Goal: Task Accomplishment & Management: Complete application form

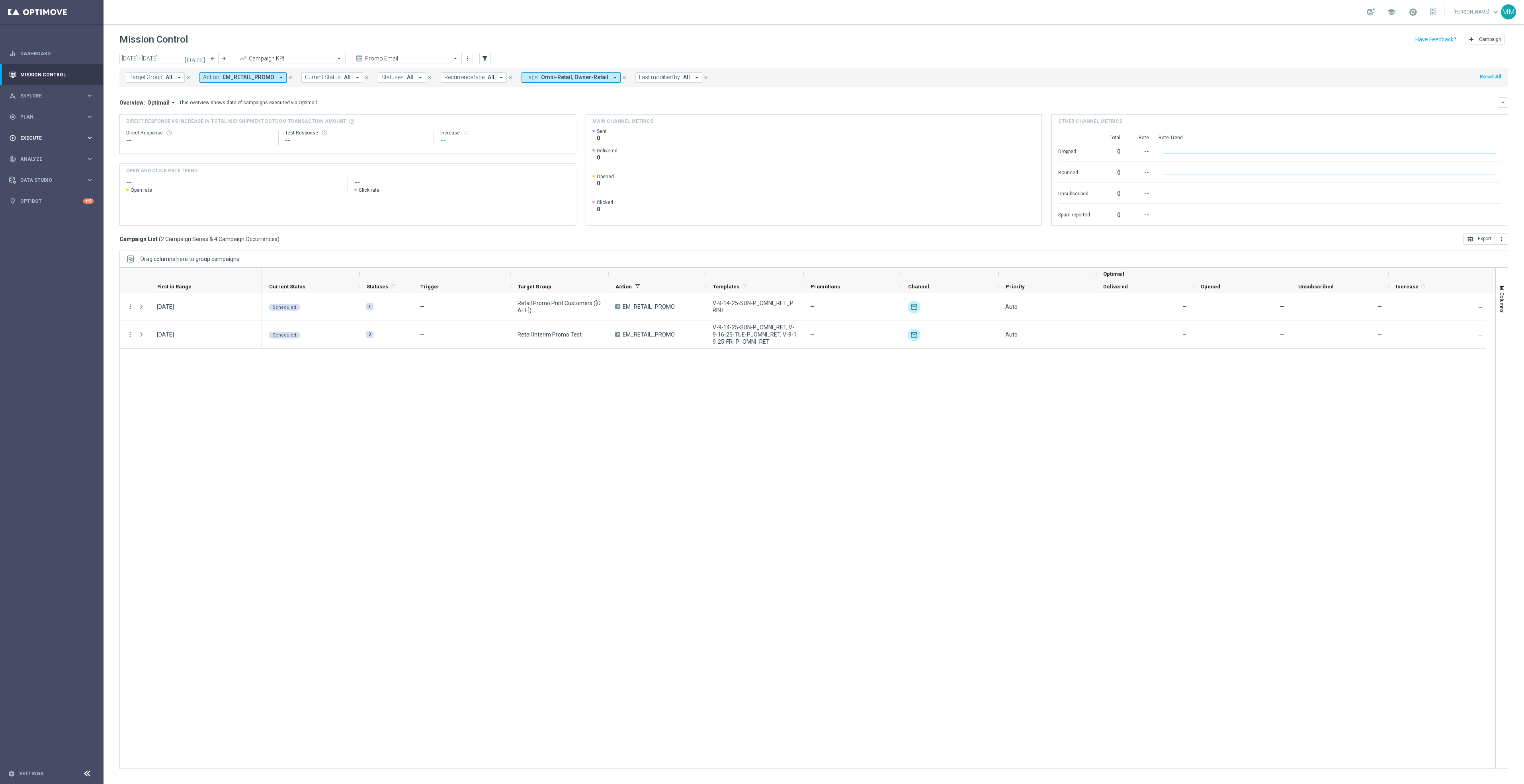
drag, startPoint x: 38, startPoint y: 120, endPoint x: 86, endPoint y: 148, distance: 55.6
click at [38, 120] on div "gps_fixed Plan" at bounding box center [47, 117] width 77 height 7
click at [53, 157] on span "Templates" at bounding box center [50, 157] width 57 height 5
click at [65, 191] on link "OptiMobile Push" at bounding box center [54, 193] width 58 height 7
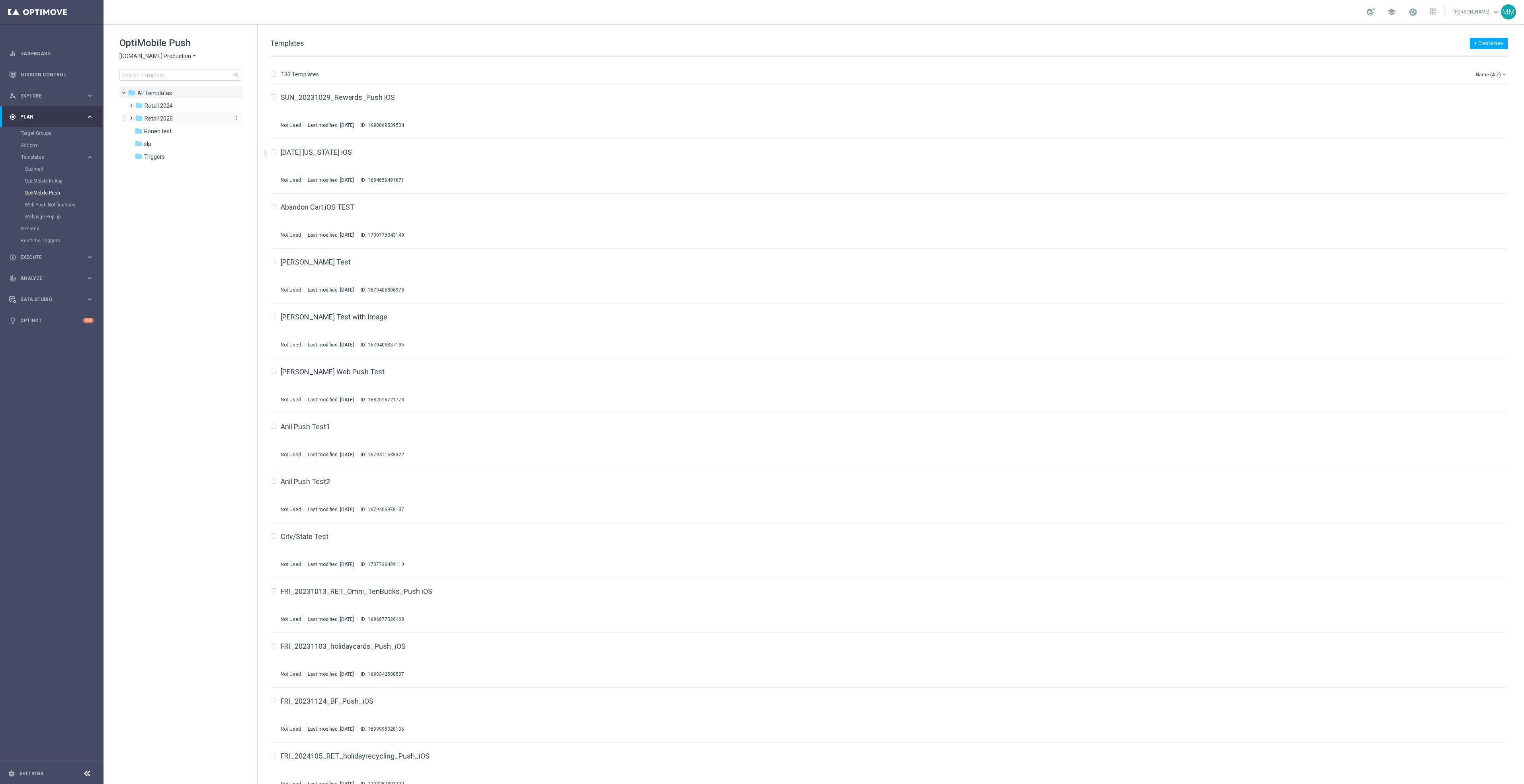
click at [183, 118] on div "folder Retail 2025" at bounding box center [180, 118] width 92 height 9
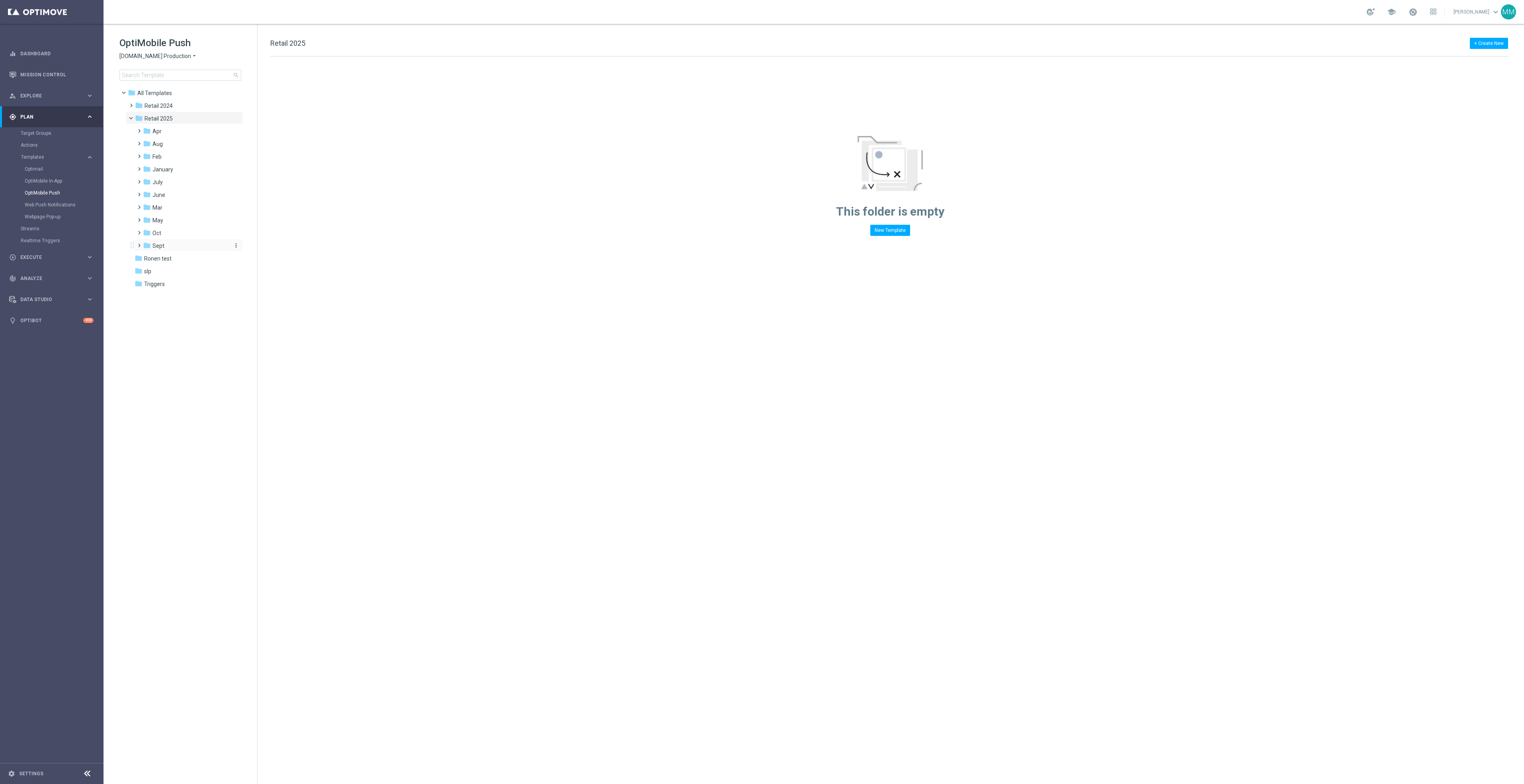
click at [171, 242] on div "folder Sept" at bounding box center [185, 245] width 85 height 9
click at [193, 262] on div "folder WO 9.14" at bounding box center [189, 258] width 79 height 9
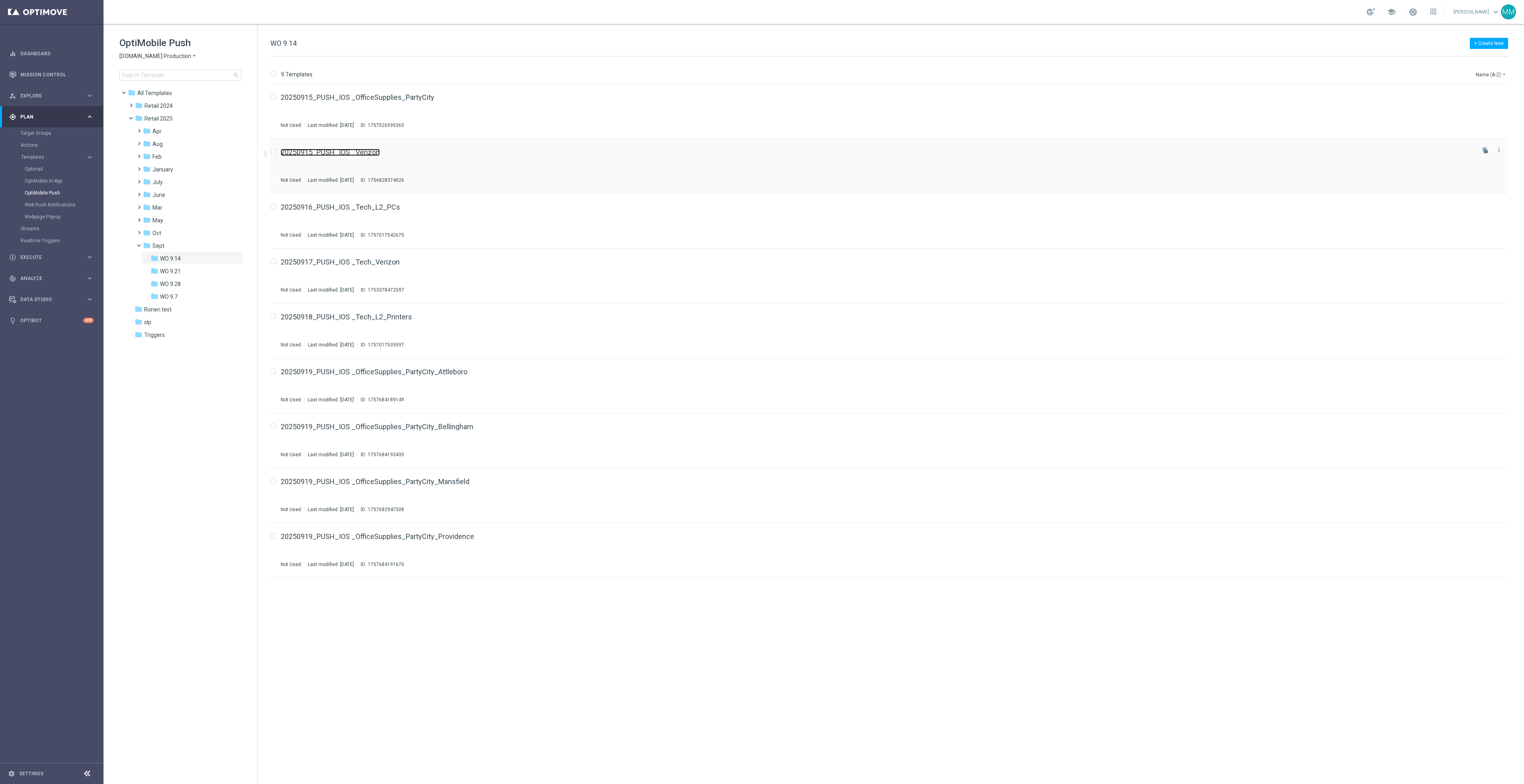
drag, startPoint x: 368, startPoint y: 156, endPoint x: 369, endPoint y: 150, distance: 6.1
click at [47, 203] on link "Web Push Notifications" at bounding box center [54, 205] width 58 height 7
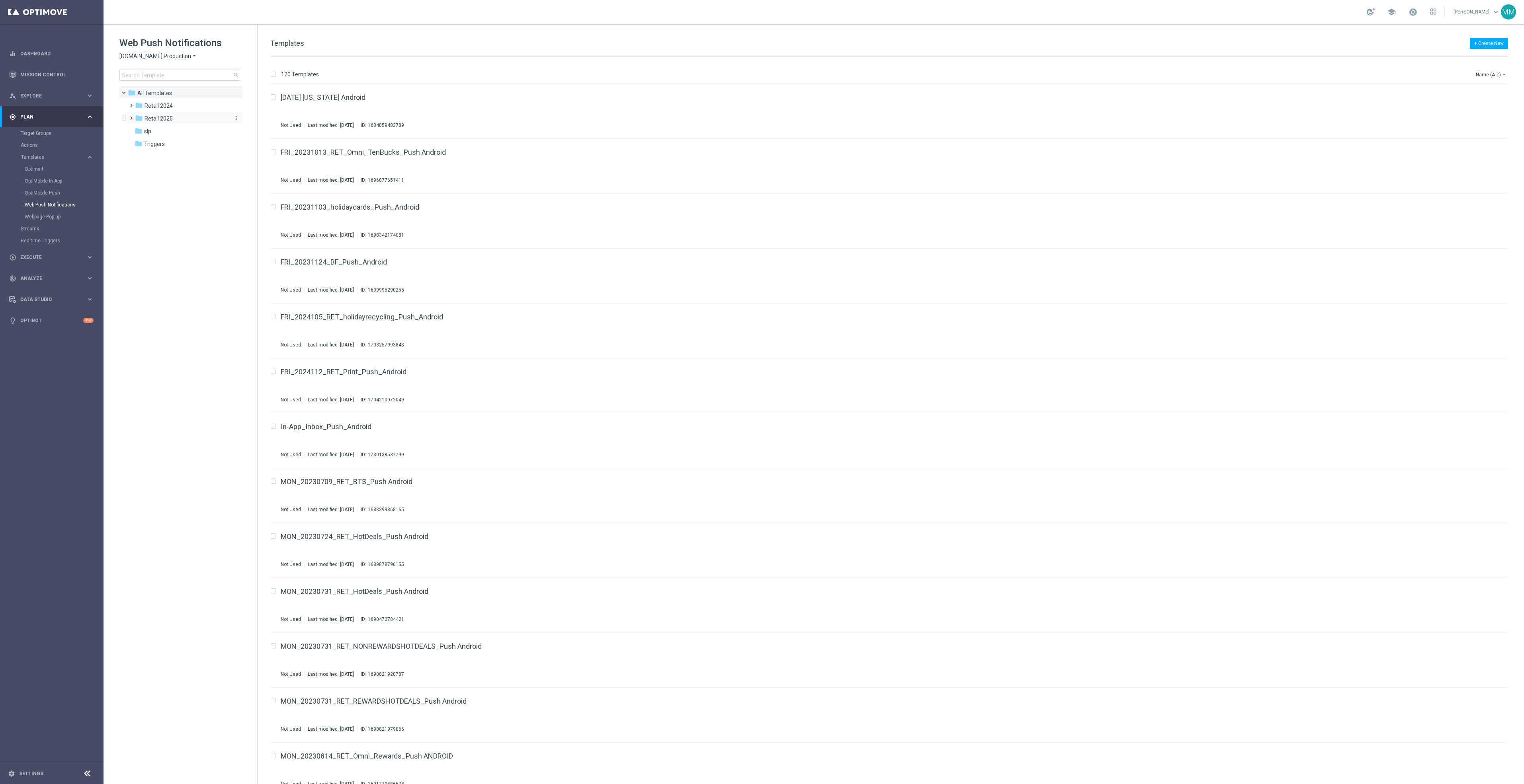
click at [155, 114] on div "folder Retail 2025" at bounding box center [180, 118] width 92 height 9
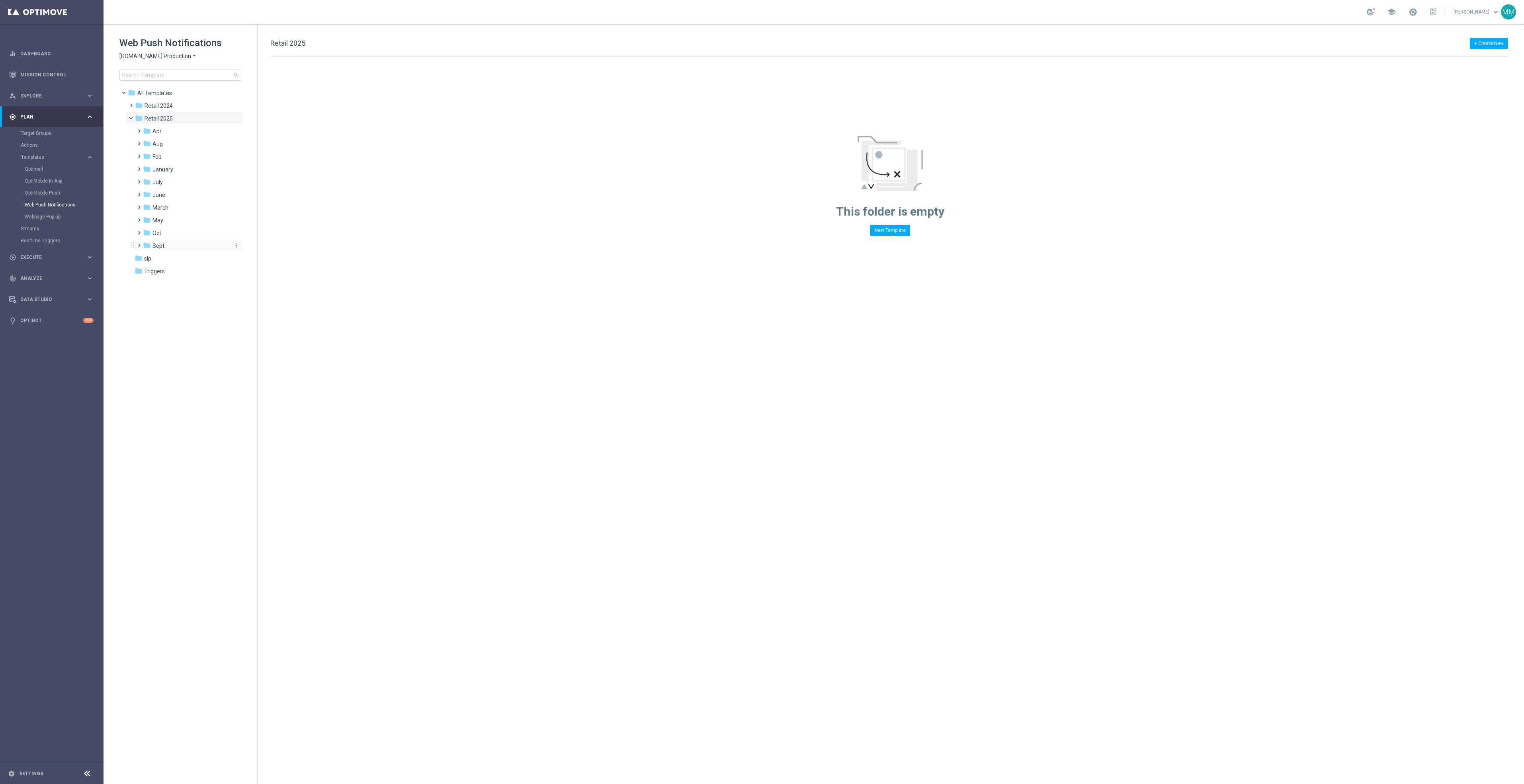
click at [179, 241] on div "folder Sept" at bounding box center [185, 245] width 85 height 9
click at [190, 256] on div "folder WO 9.14" at bounding box center [189, 258] width 79 height 9
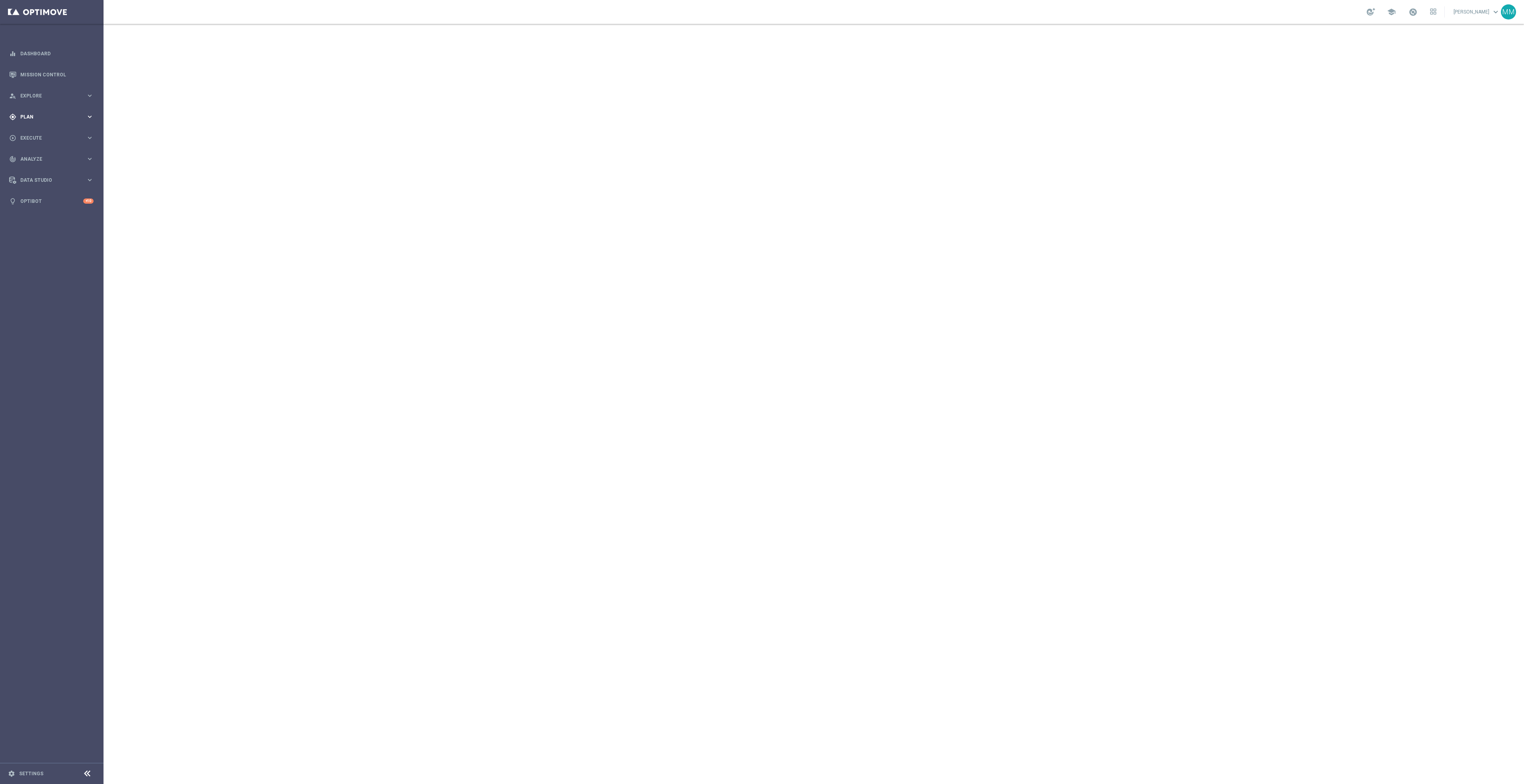
click at [19, 119] on div "gps_fixed Plan" at bounding box center [47, 117] width 77 height 7
click at [71, 157] on span "Templates" at bounding box center [50, 157] width 57 height 5
click at [48, 192] on link "OptiMobile Push" at bounding box center [54, 193] width 58 height 7
click at [58, 115] on span "Plan" at bounding box center [53, 117] width 66 height 5
click at [42, 155] on span "Templates" at bounding box center [50, 157] width 57 height 5
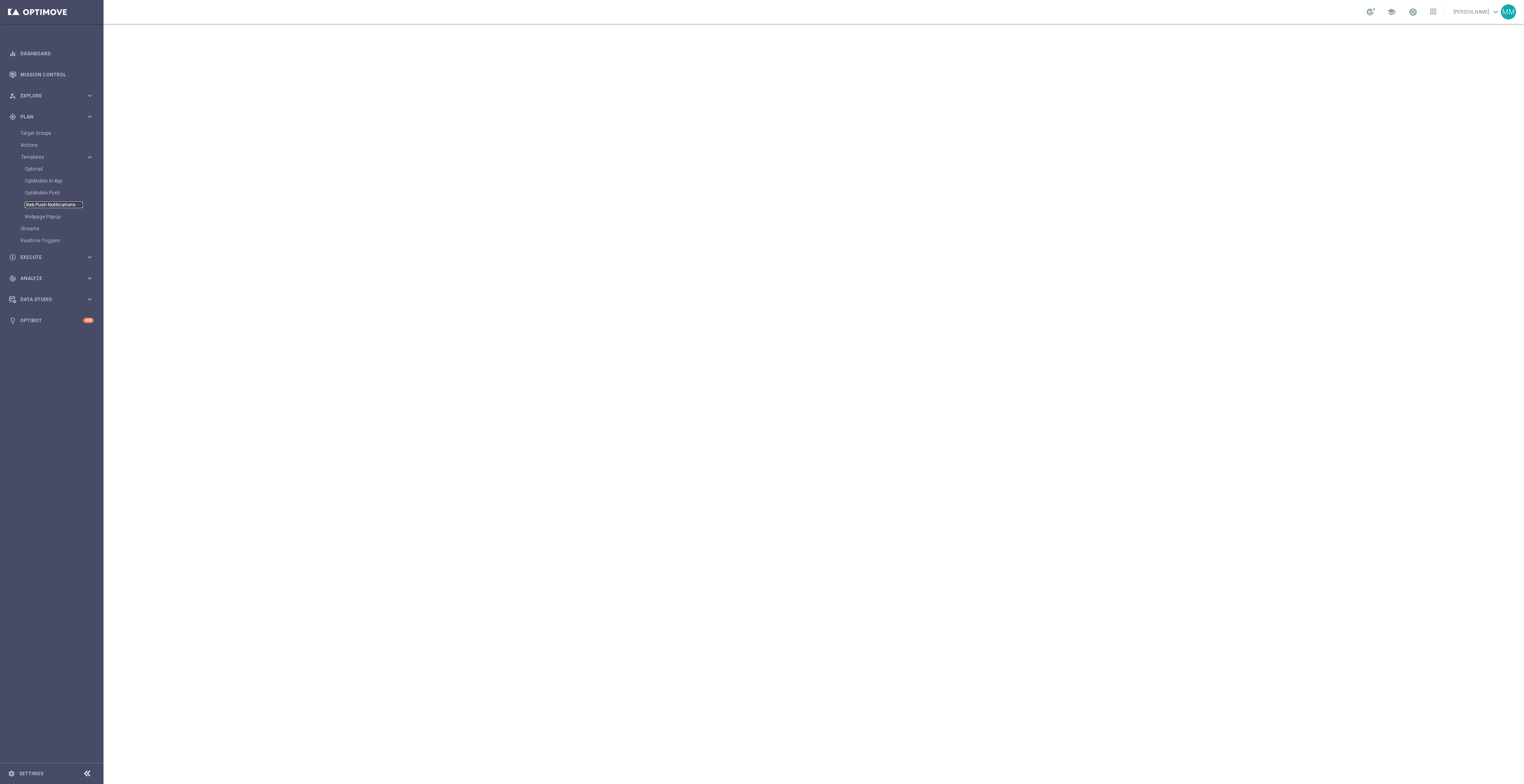
click at [61, 205] on link "Web Push Notifications" at bounding box center [54, 205] width 58 height 7
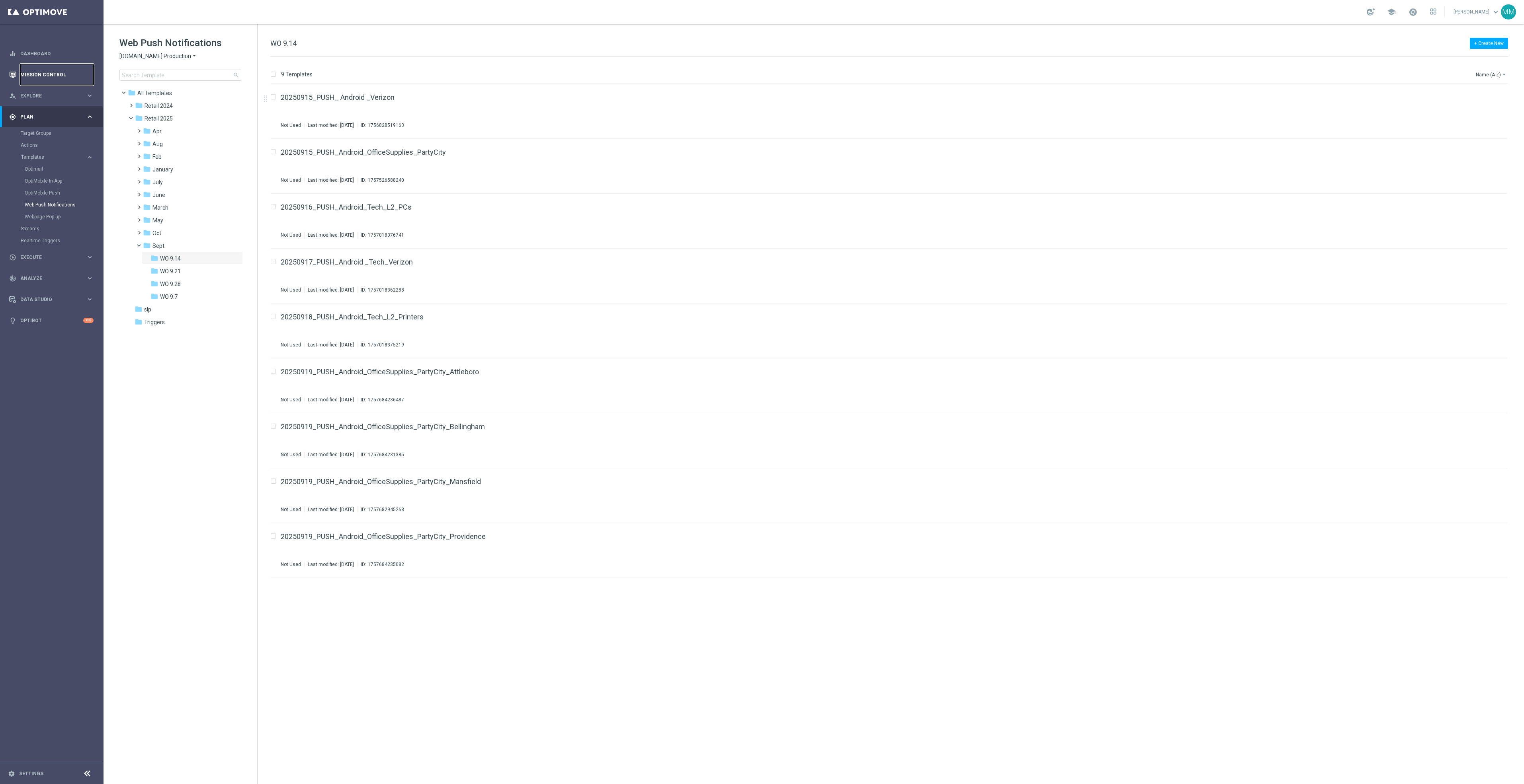
click at [33, 74] on link "Mission Control" at bounding box center [57, 74] width 73 height 21
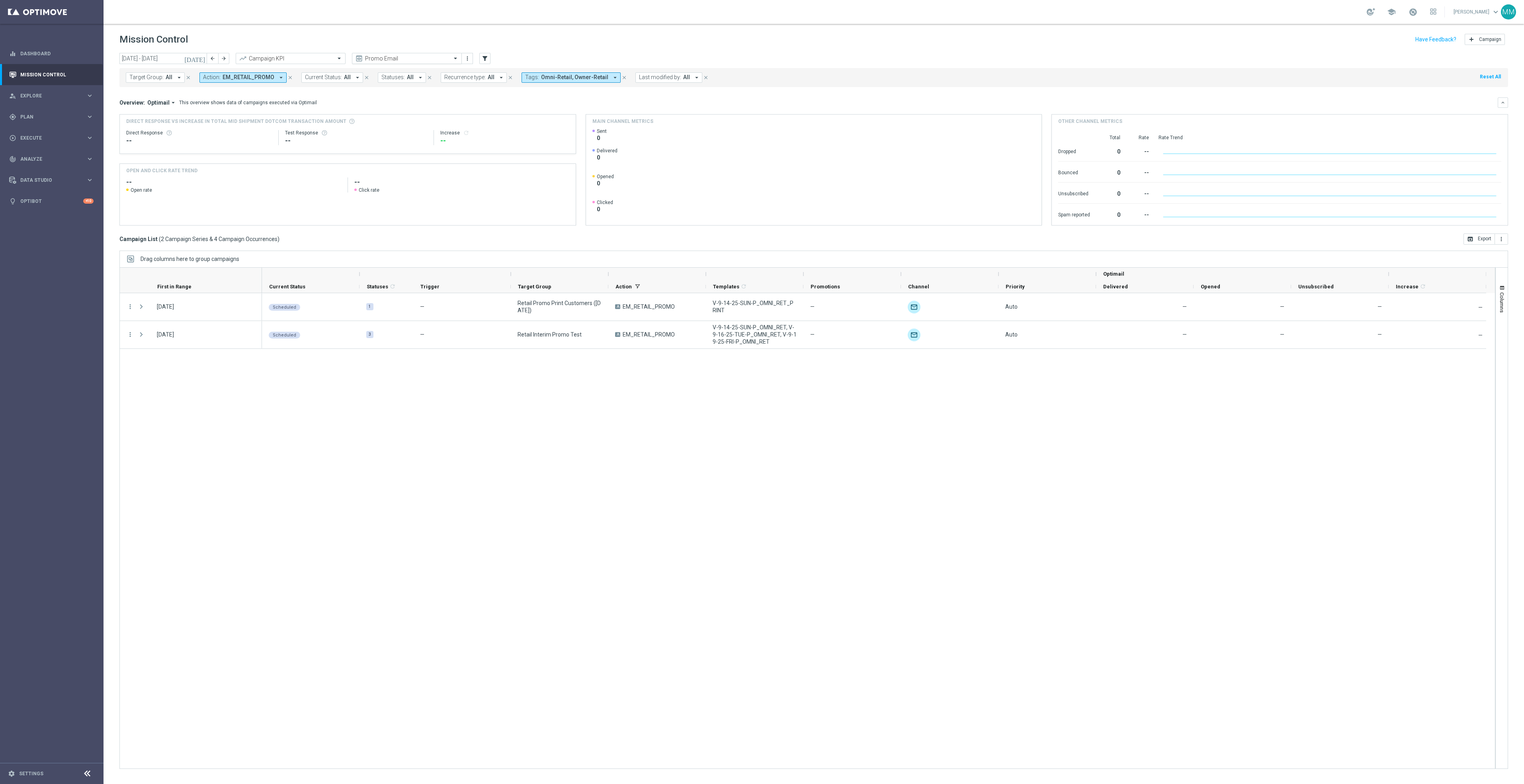
click at [434, 61] on input "text" at bounding box center [399, 59] width 85 height 7
click at [399, 131] on div "Mary Push View" at bounding box center [406, 136] width 101 height 13
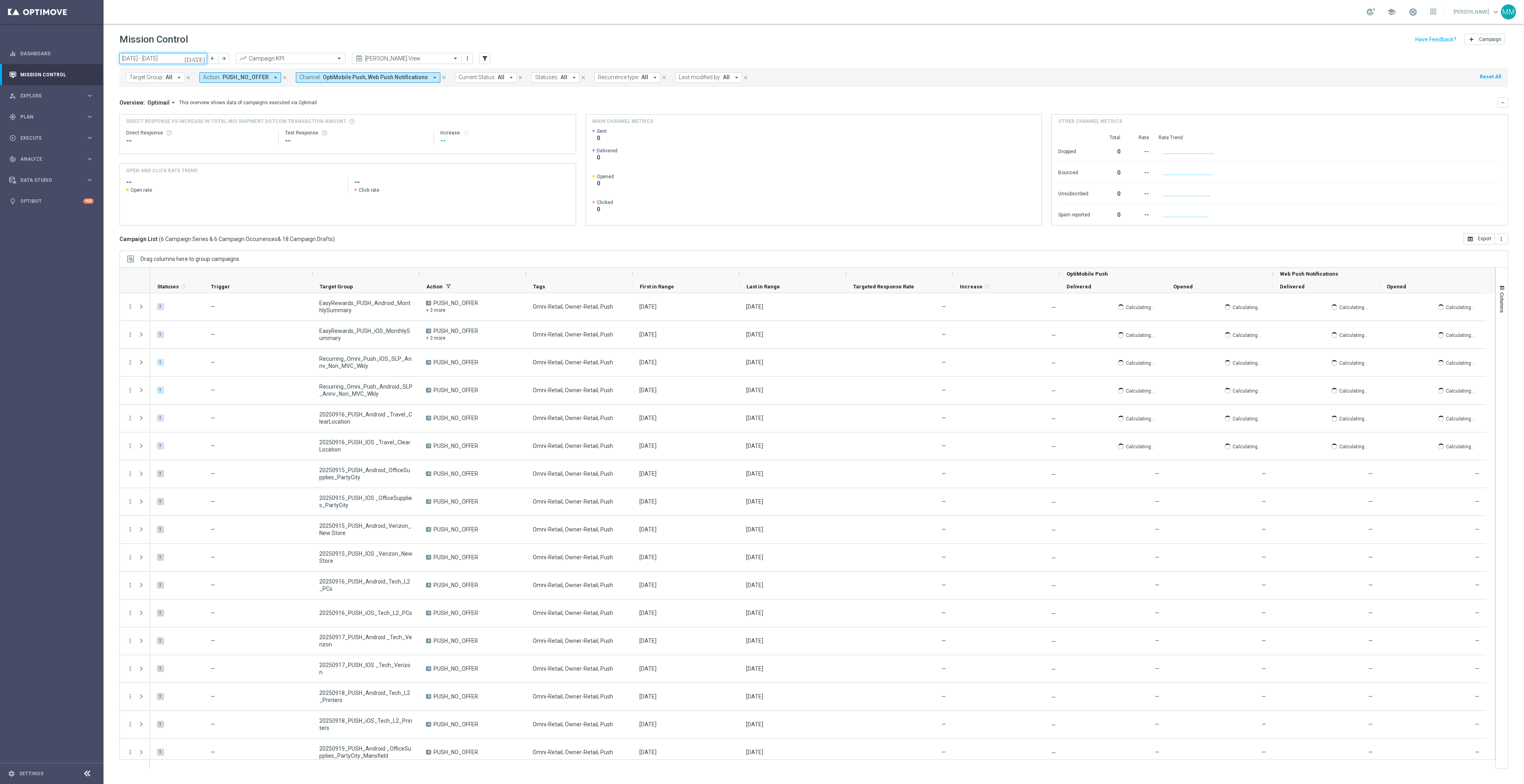
click at [195, 56] on input "15 Sep 2025 - 21 Sep 2025" at bounding box center [163, 59] width 88 height 11
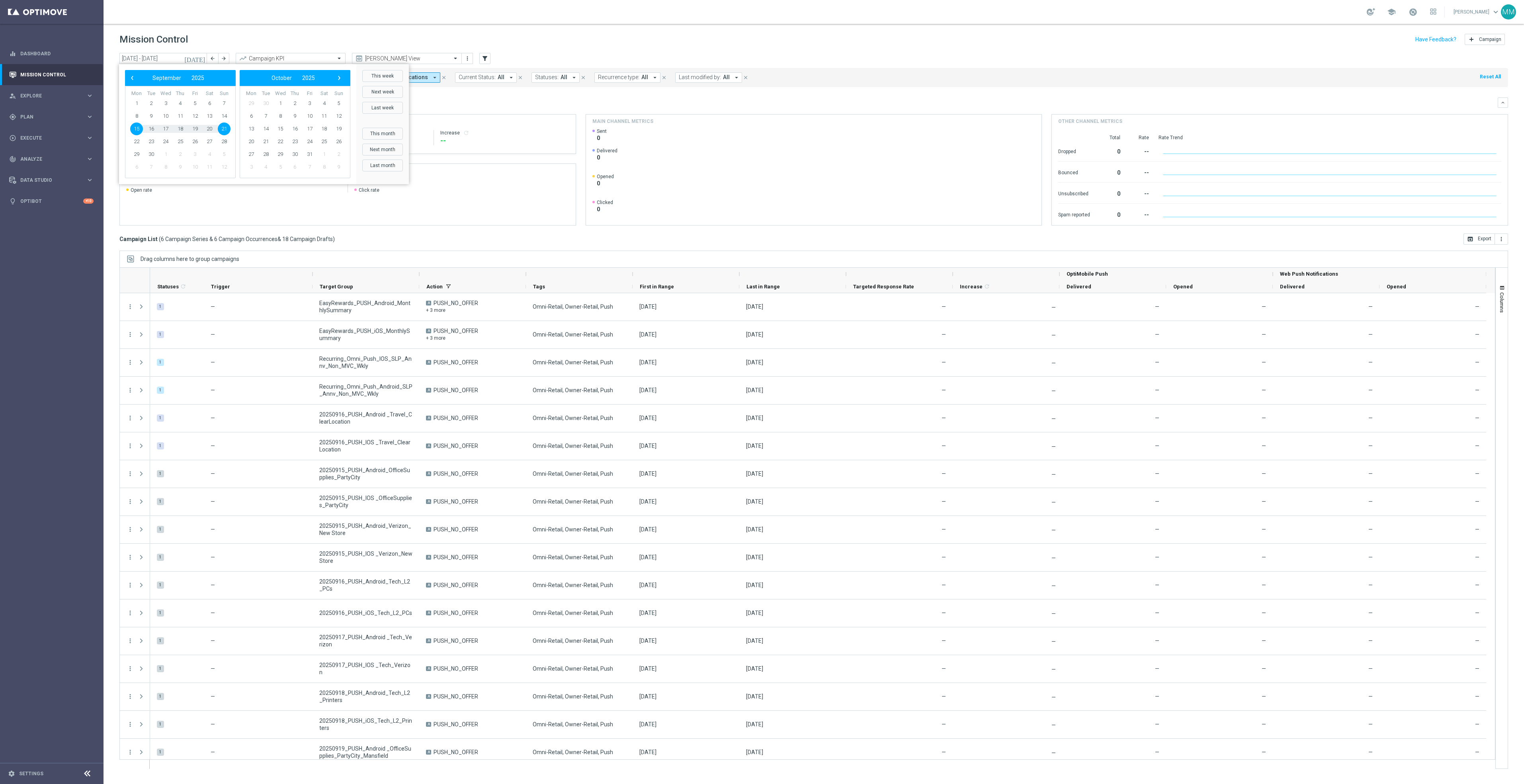
click at [134, 125] on span "15" at bounding box center [137, 129] width 13 height 13
type input "15 Sep 2025 - 15 Sep 2025"
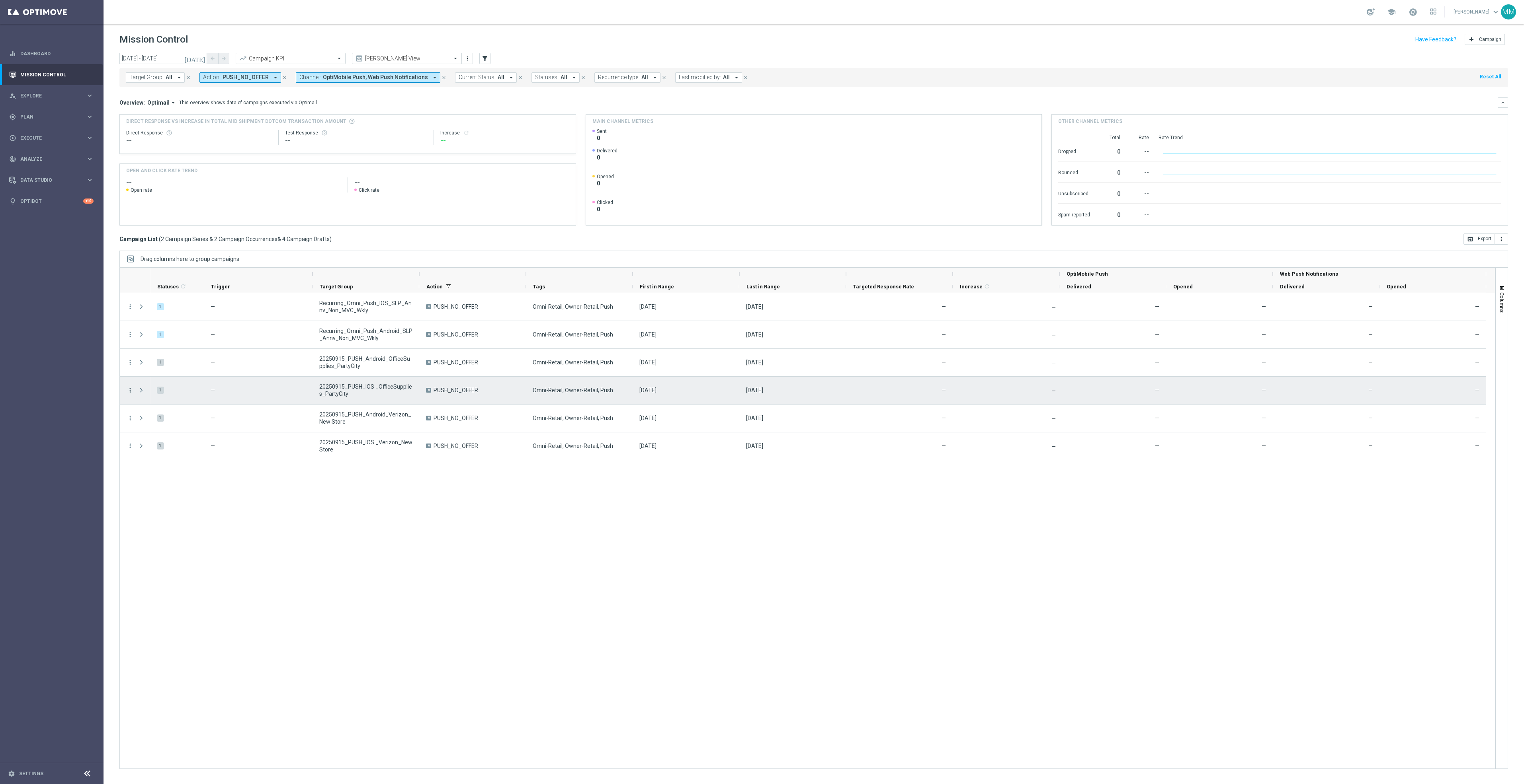
click at [132, 394] on icon "more_vert" at bounding box center [130, 390] width 7 height 7
click at [183, 440] on div "list Campaign Details file_copy Duplicate Duplicate & Edit" at bounding box center [179, 414] width 89 height 54
click at [185, 437] on div "delete_forever Delete" at bounding box center [179, 433] width 89 height 11
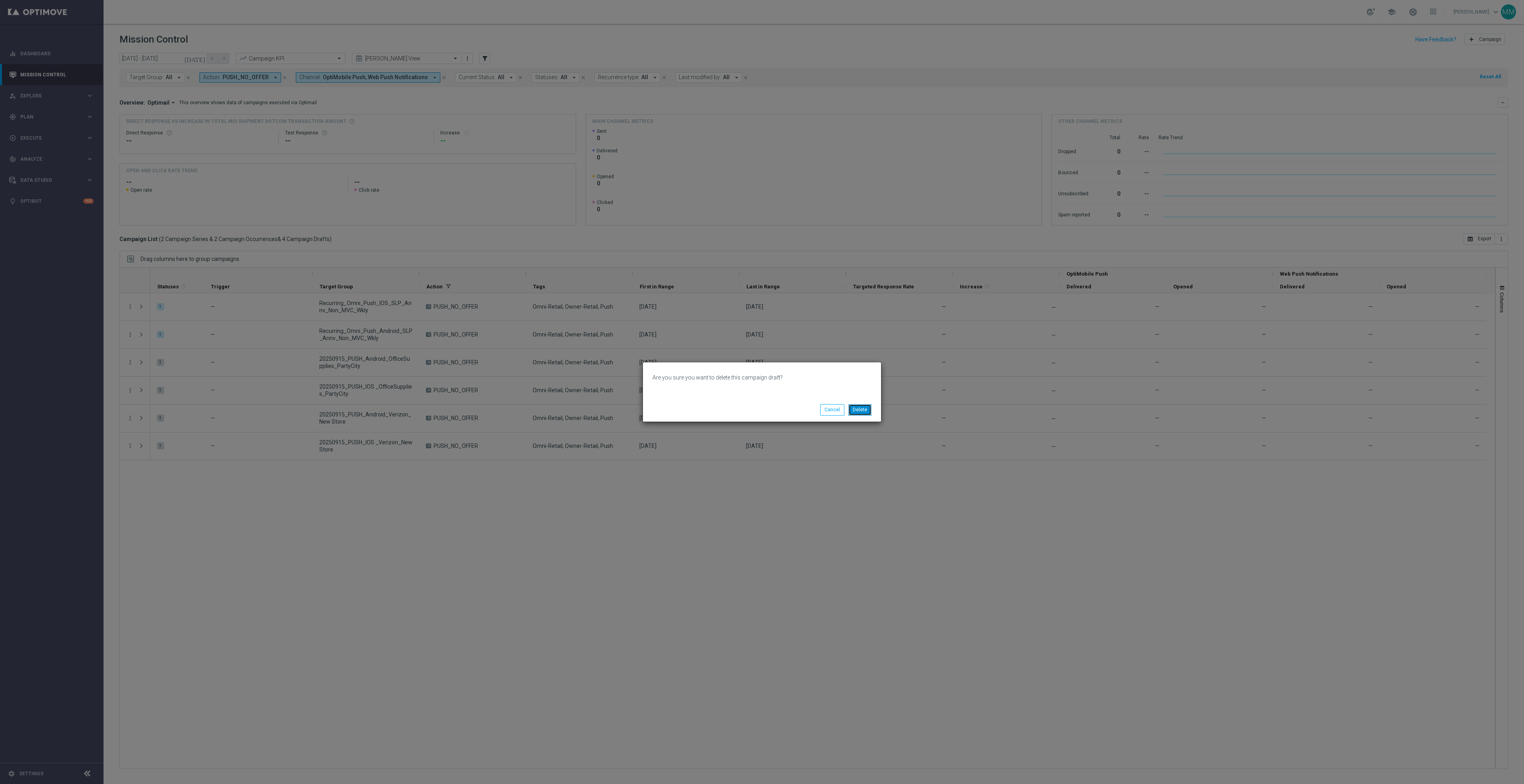
click at [855, 407] on button "Delete" at bounding box center [860, 410] width 23 height 11
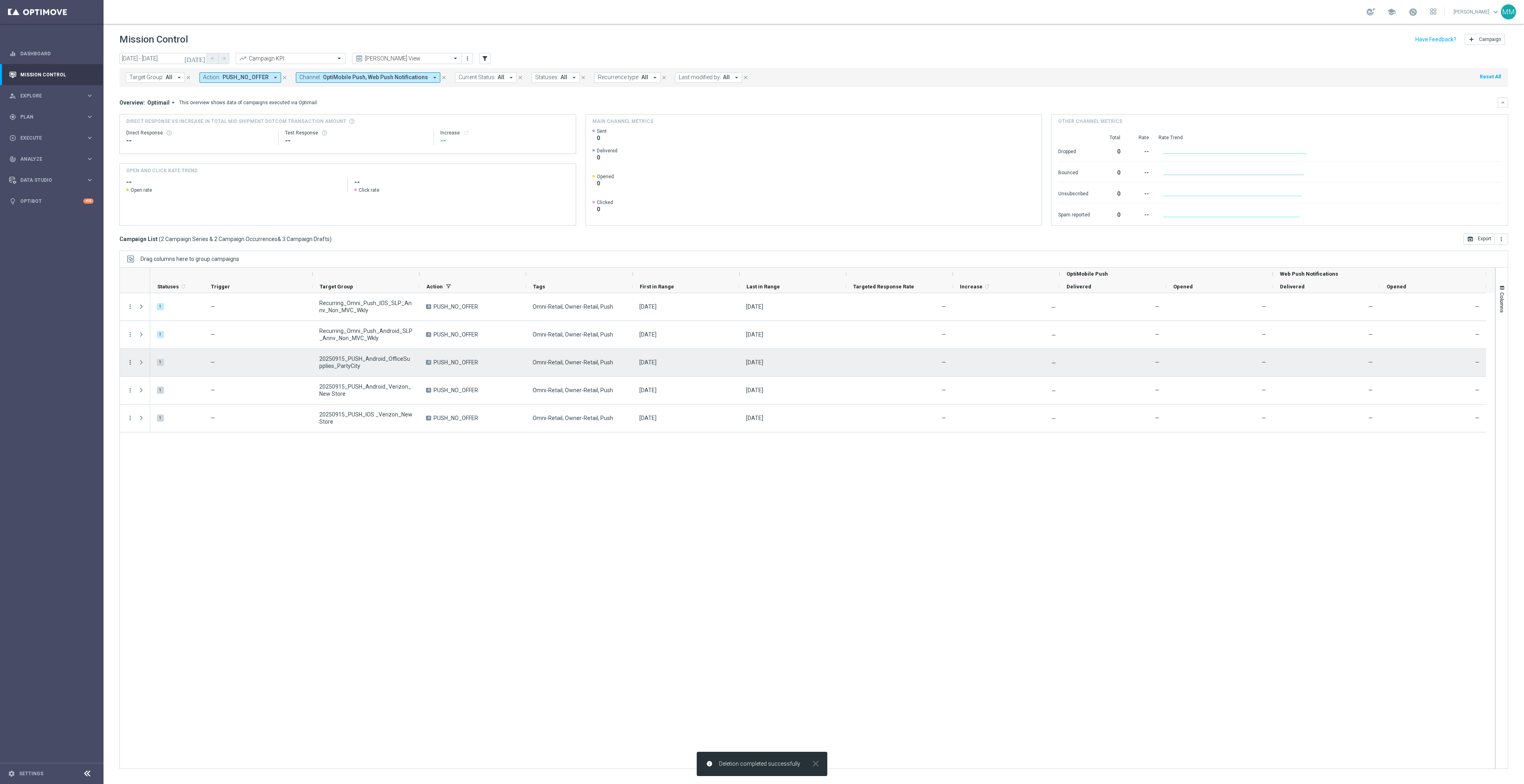
click at [128, 364] on icon "more_vert" at bounding box center [130, 362] width 7 height 7
click at [175, 402] on div "Delete" at bounding box center [183, 404] width 74 height 5
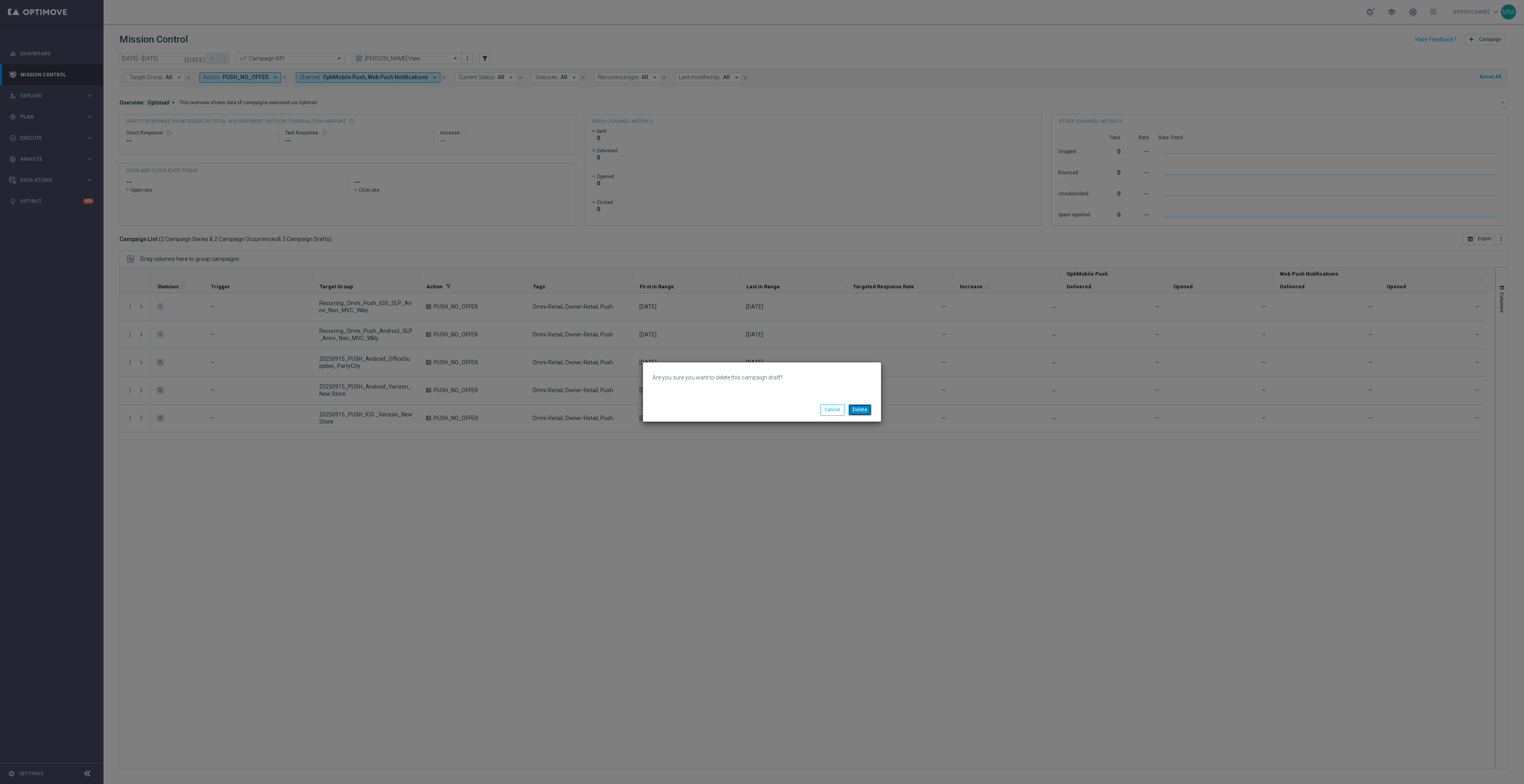
click at [863, 409] on button "Delete" at bounding box center [860, 410] width 23 height 11
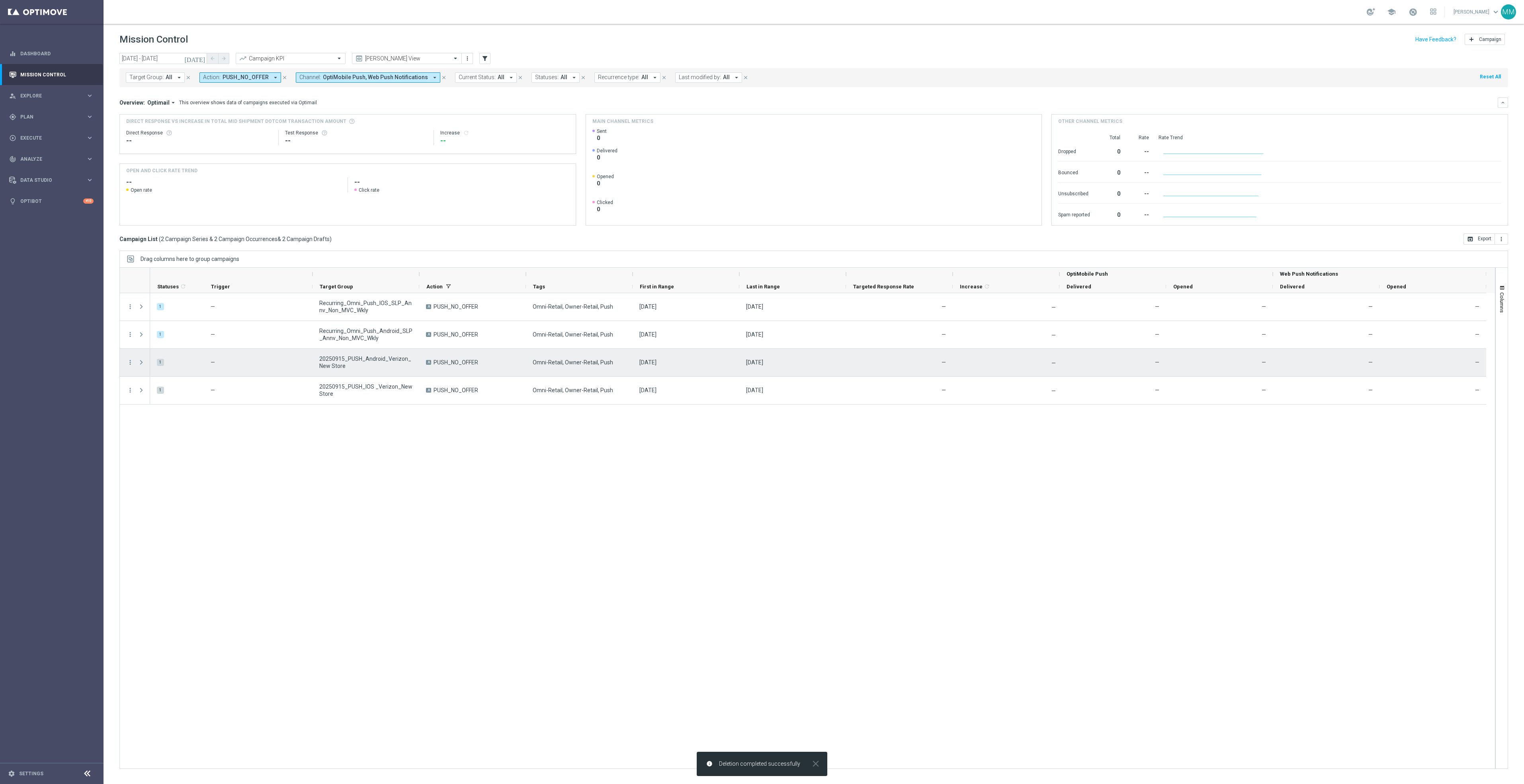
click at [128, 367] on div "more_vert" at bounding box center [127, 362] width 14 height 27
click at [131, 364] on icon "more_vert" at bounding box center [130, 362] width 7 height 7
click at [157, 395] on div "Edit" at bounding box center [183, 393] width 74 height 5
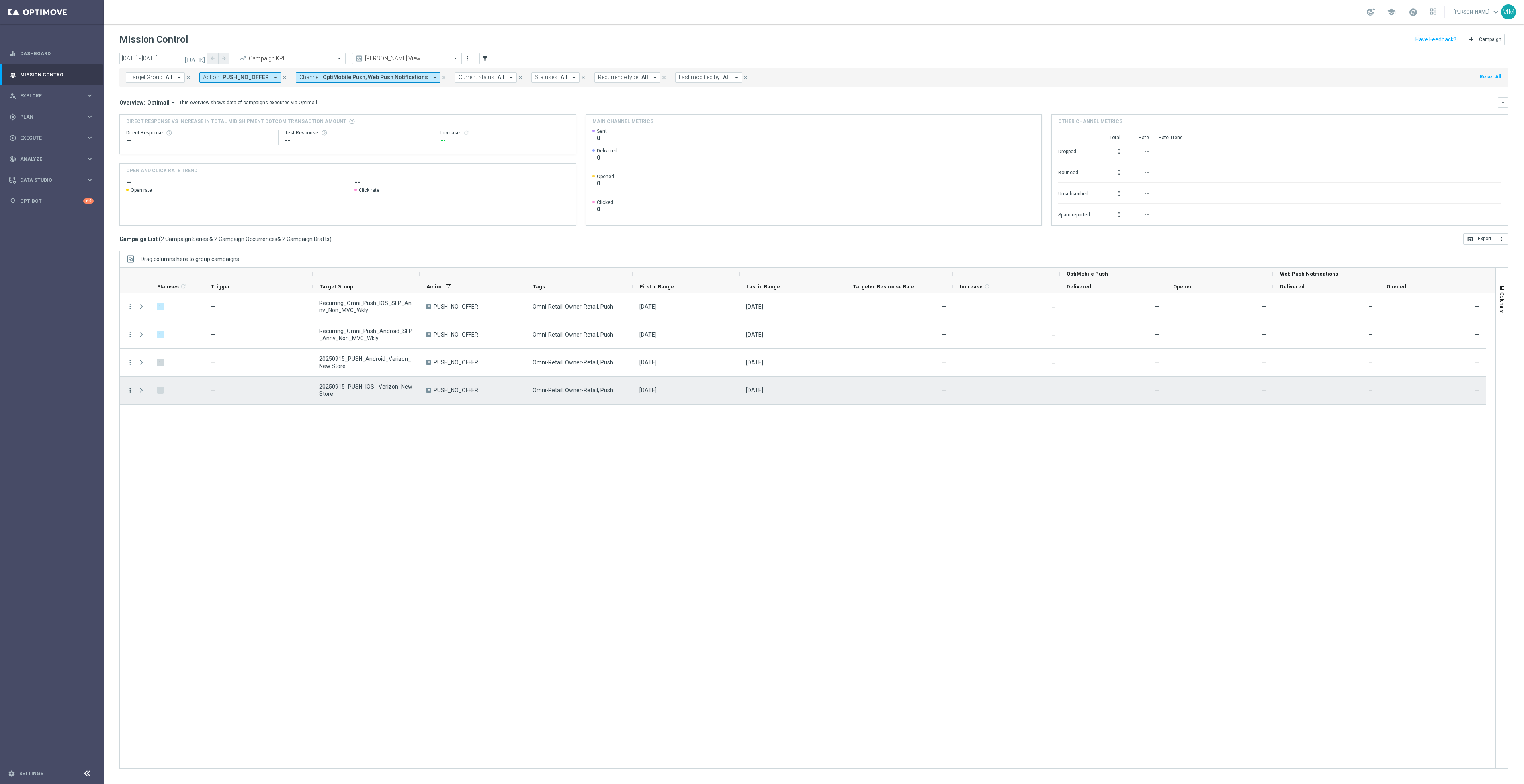
click at [130, 390] on icon "more_vert" at bounding box center [130, 390] width 7 height 7
click at [149, 420] on span "Edit" at bounding box center [150, 422] width 9 height 5
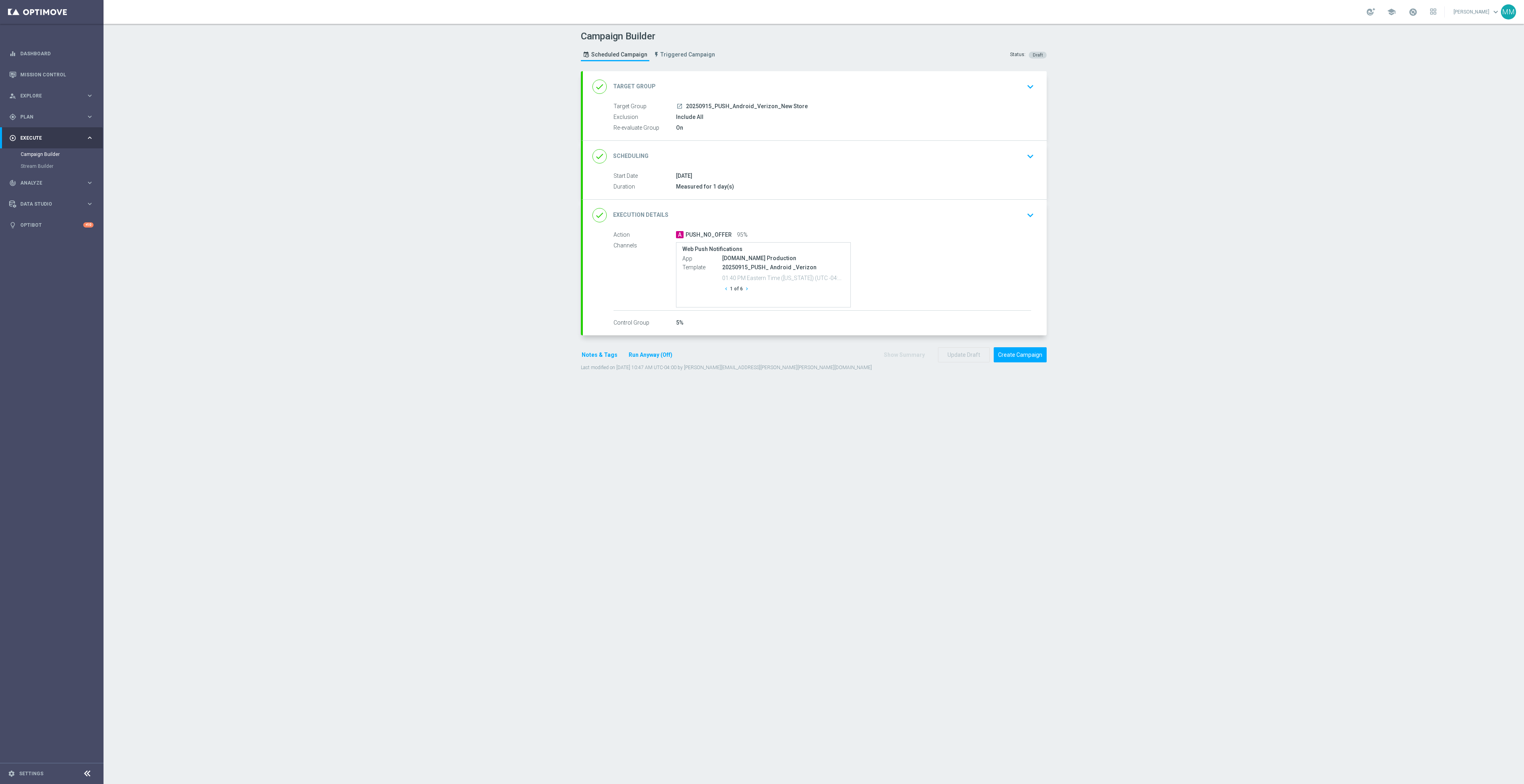
click at [851, 88] on div "done Target Group keyboard_arrow_down" at bounding box center [815, 87] width 445 height 15
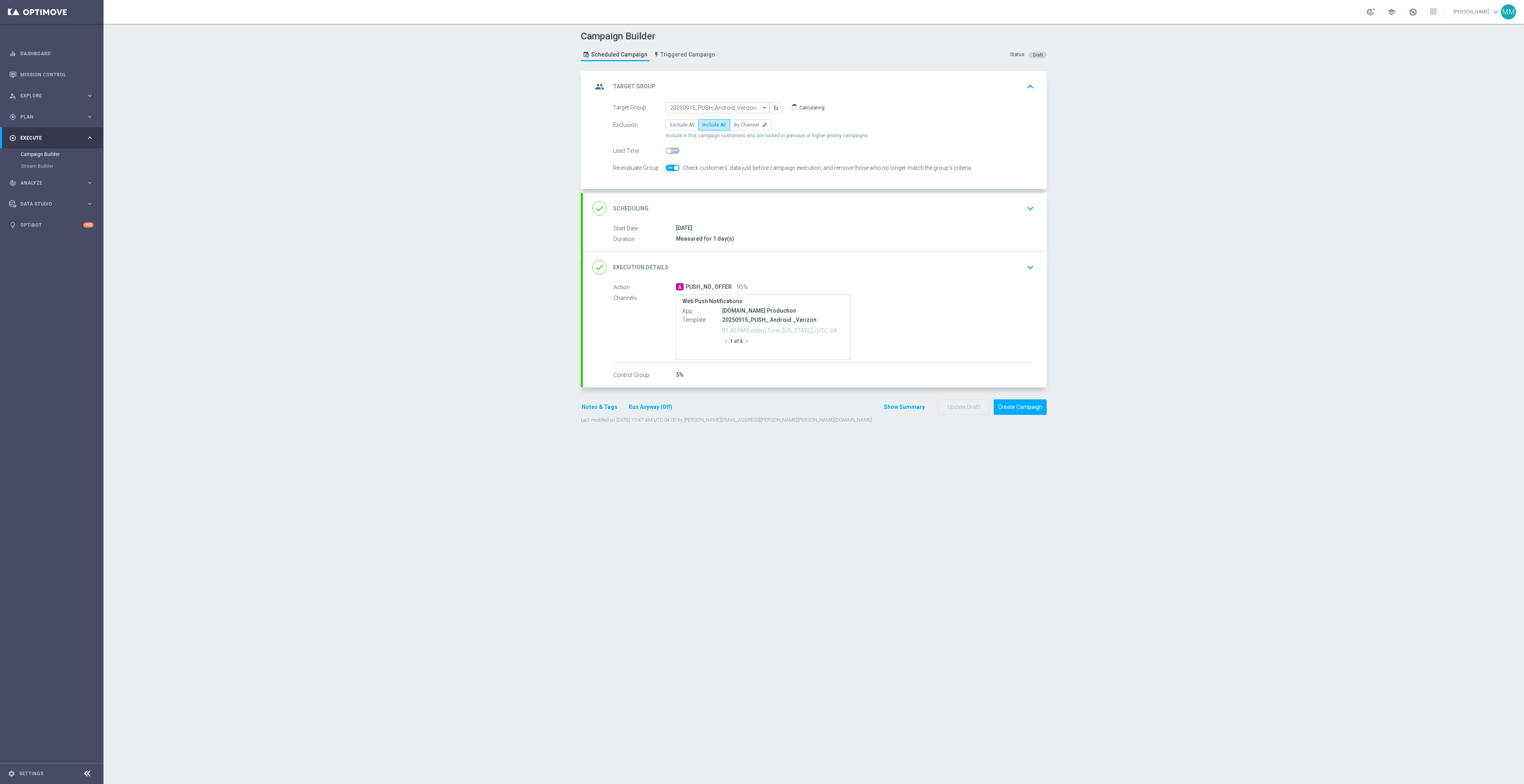
click at [744, 344] on icon "chevron_right" at bounding box center [747, 341] width 5 height 5
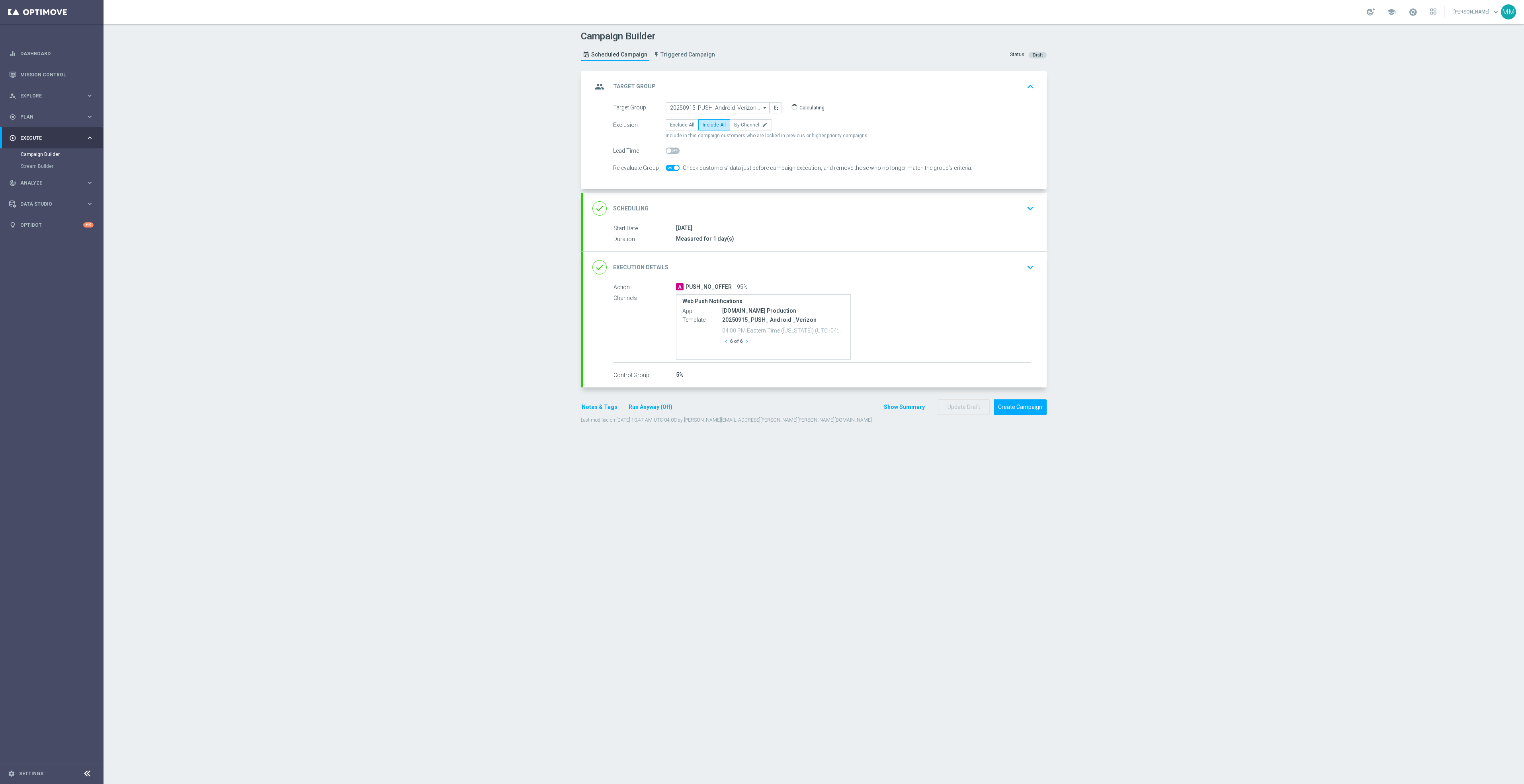
click at [744, 344] on icon "chevron_right" at bounding box center [747, 341] width 5 height 5
click at [1017, 412] on button "Create Campaign" at bounding box center [1021, 407] width 53 height 15
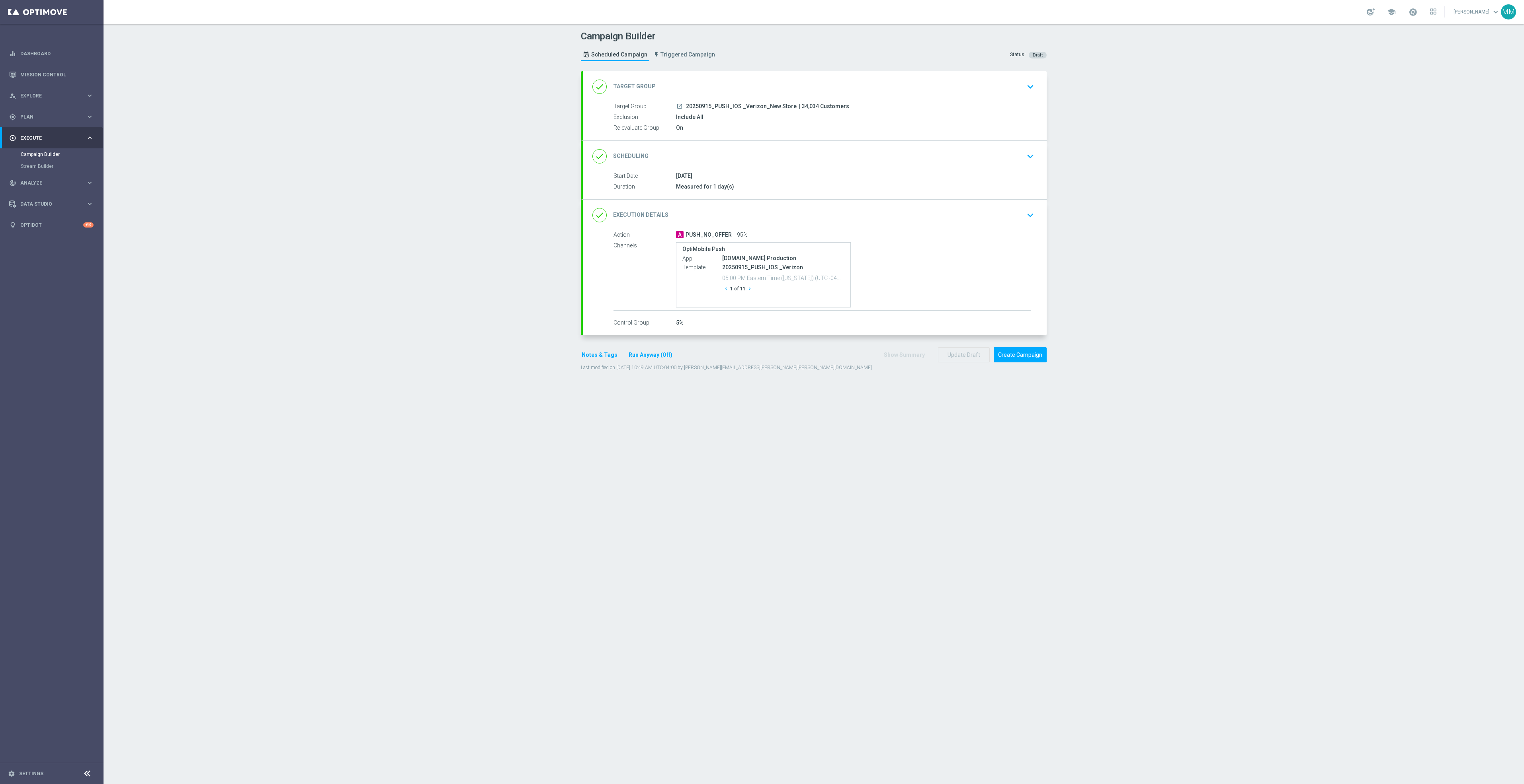
click at [747, 291] on icon "chevron_right" at bounding box center [749, 289] width 5 height 5
click at [745, 294] on button "chevron_right" at bounding box center [749, 289] width 8 height 11
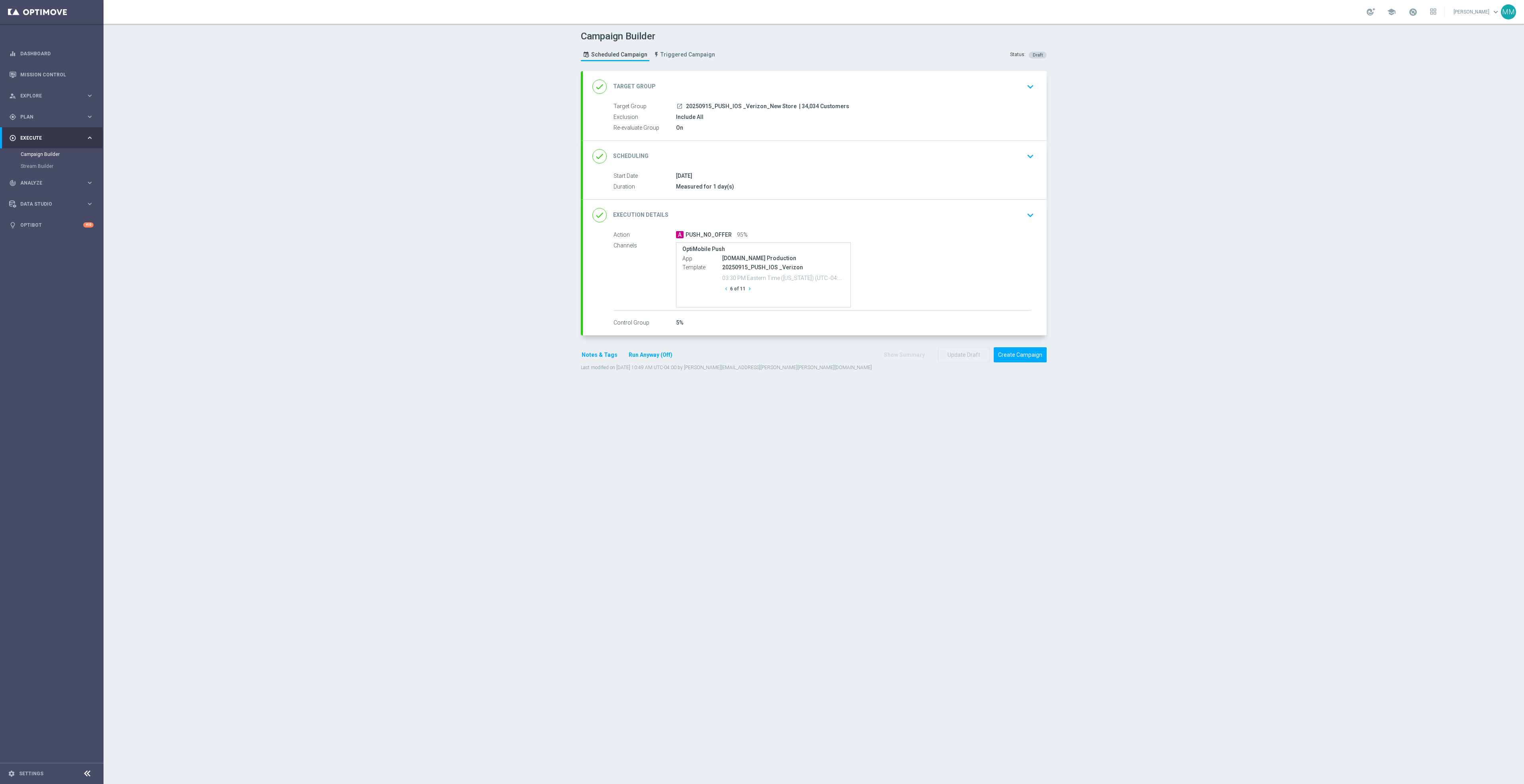
click at [745, 294] on button "chevron_right" at bounding box center [749, 289] width 8 height 11
click at [748, 294] on button "chevron_right" at bounding box center [752, 289] width 8 height 11
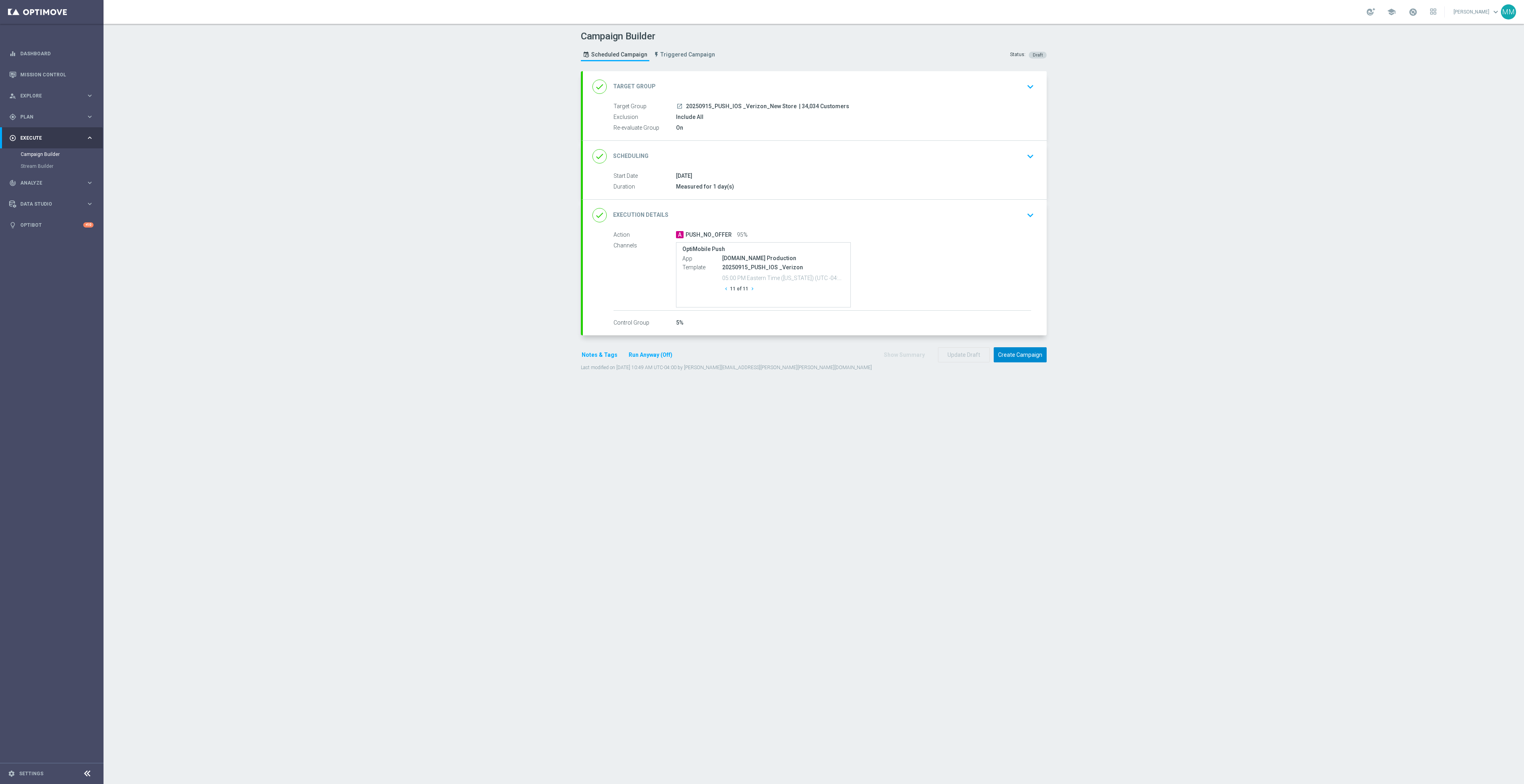
click at [1031, 361] on button "Create Campaign" at bounding box center [1021, 355] width 53 height 15
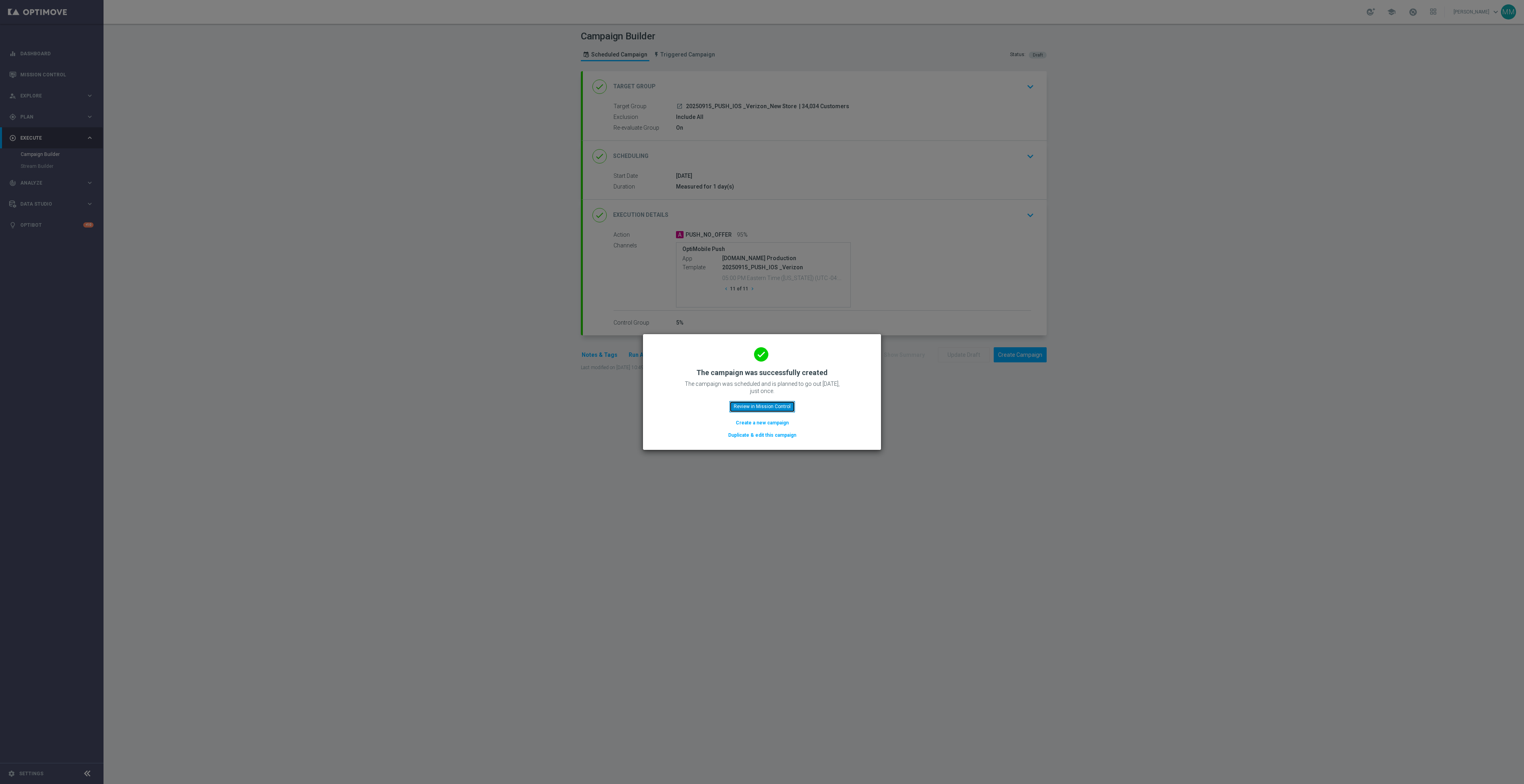
click at [766, 405] on button "Review in Mission Control" at bounding box center [762, 406] width 66 height 11
